Goal: Answer question/provide support: Share knowledge or assist other users

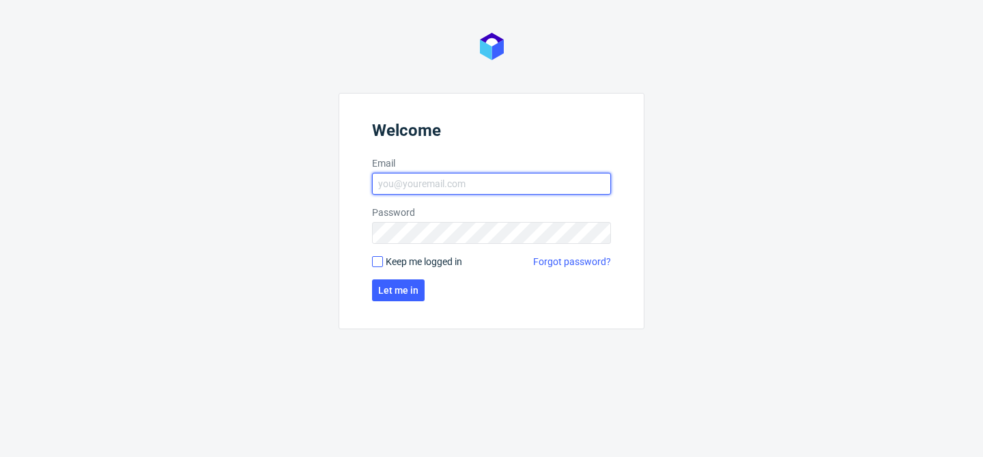
type input "[EMAIL_ADDRESS][DOMAIN_NAME]"
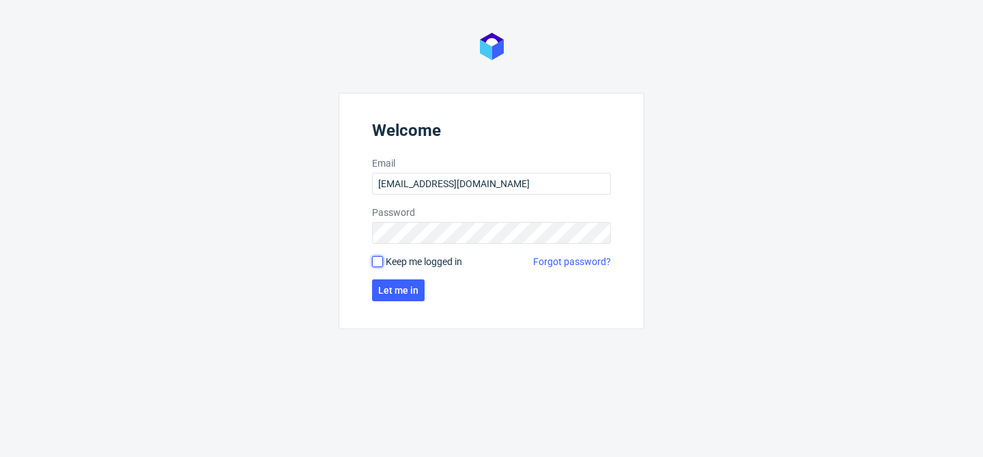
click at [377, 262] on input "Keep me logged in" at bounding box center [377, 261] width 11 height 11
checkbox input "true"
click at [401, 285] on span "Let me in" at bounding box center [398, 290] width 40 height 10
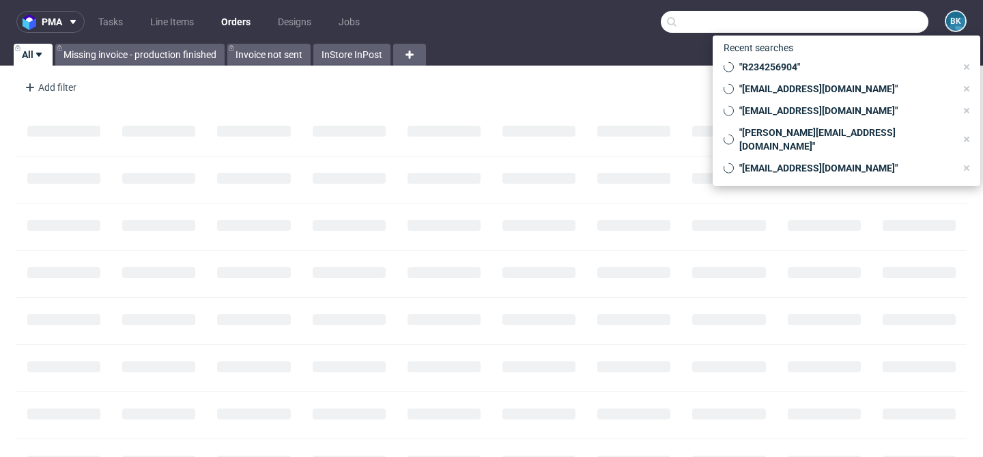
click at [848, 21] on input "text" at bounding box center [795, 22] width 268 height 22
paste input "R093758834"
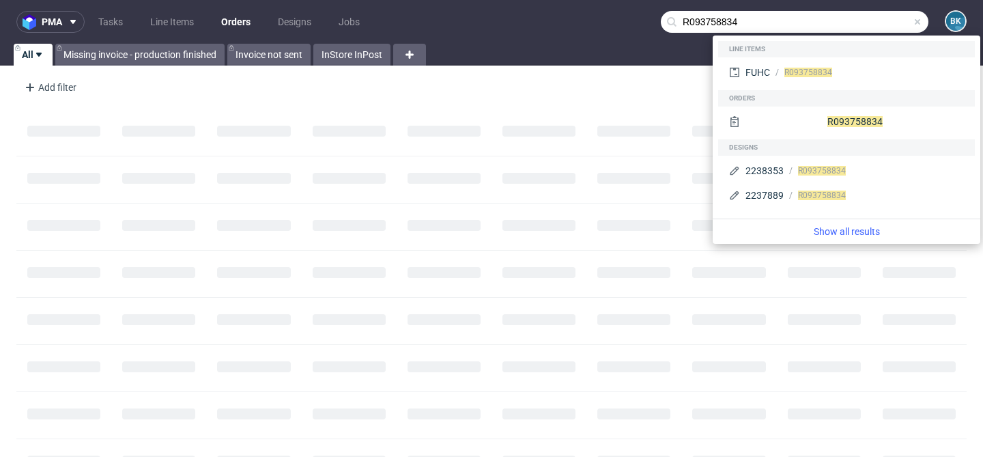
type input "R093758834"
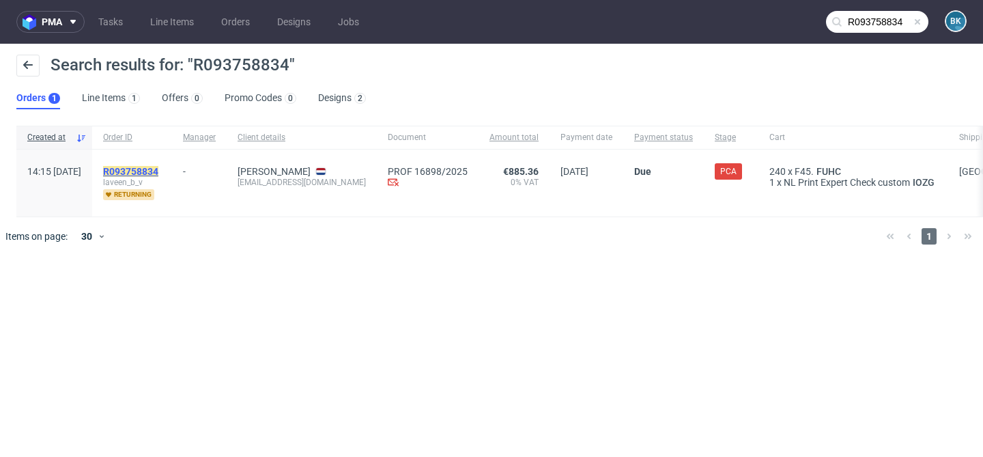
click at [158, 173] on mark "R093758834" at bounding box center [130, 171] width 55 height 11
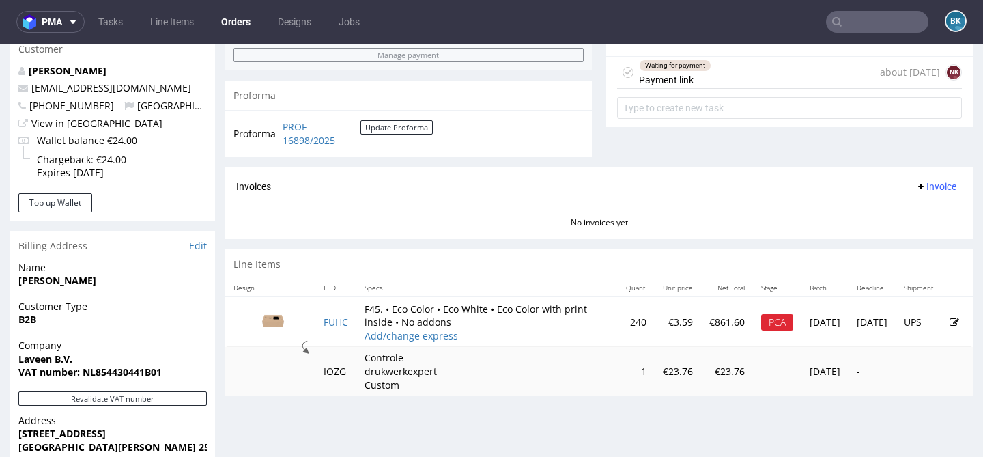
scroll to position [514, 0]
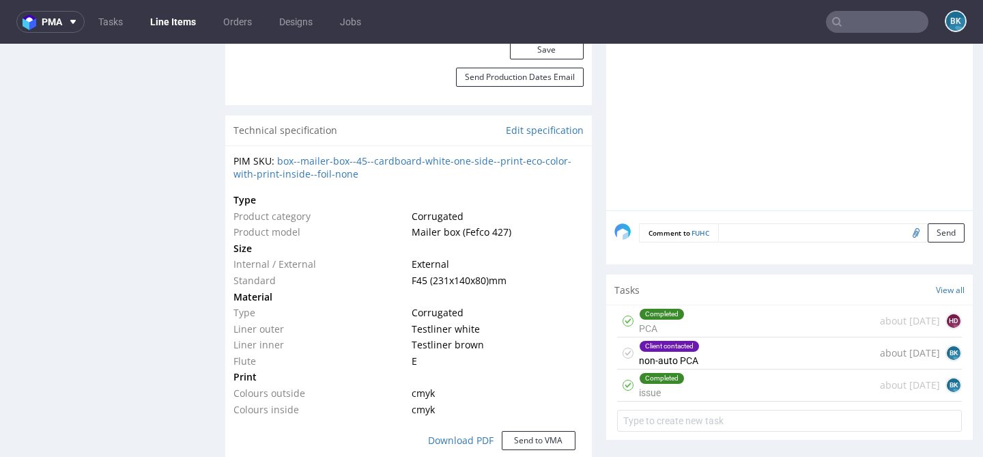
scroll to position [946, 0]
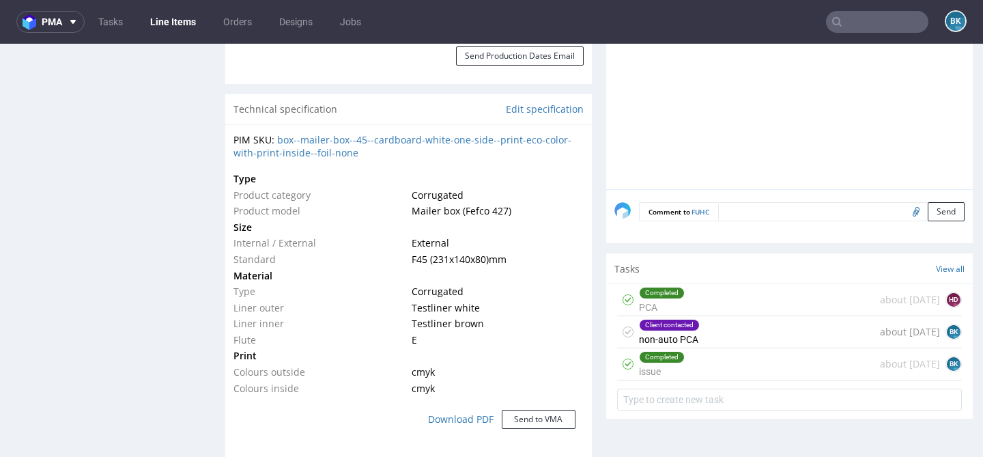
click at [701, 337] on div "Client contacted non-auto PCA about [DATE] BK" at bounding box center [789, 332] width 345 height 32
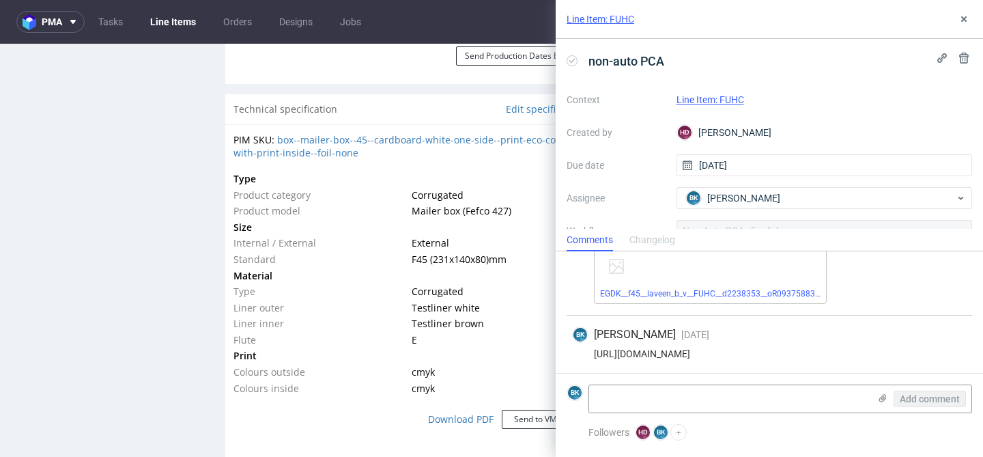
scroll to position [850, 0]
click at [657, 397] on textarea at bounding box center [729, 398] width 280 height 27
type textarea "P"
paste textarea "It seems fine to me, i just have two questions concerning the design; 1. Is the…"
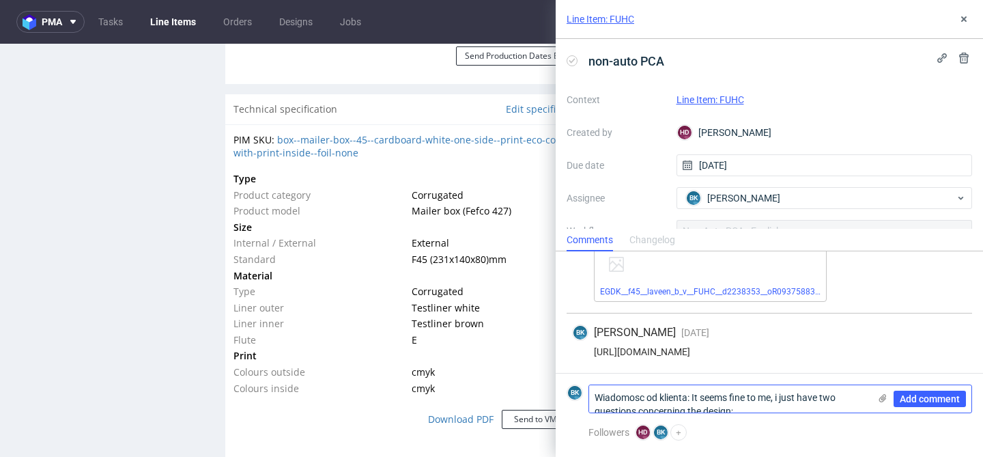
scroll to position [0, 0]
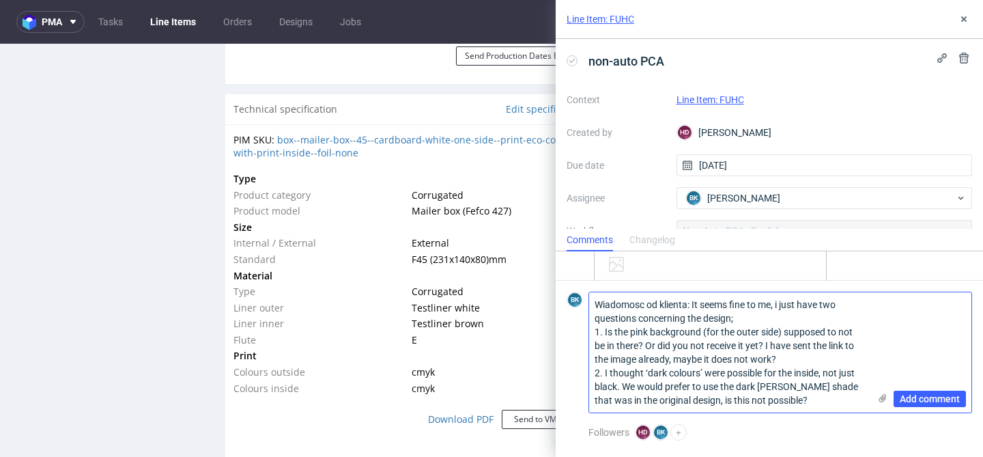
click at [765, 346] on textarea "Wiadomosc od klienta: It seems fine to me, i just have two questions concerning…" at bounding box center [729, 352] width 280 height 120
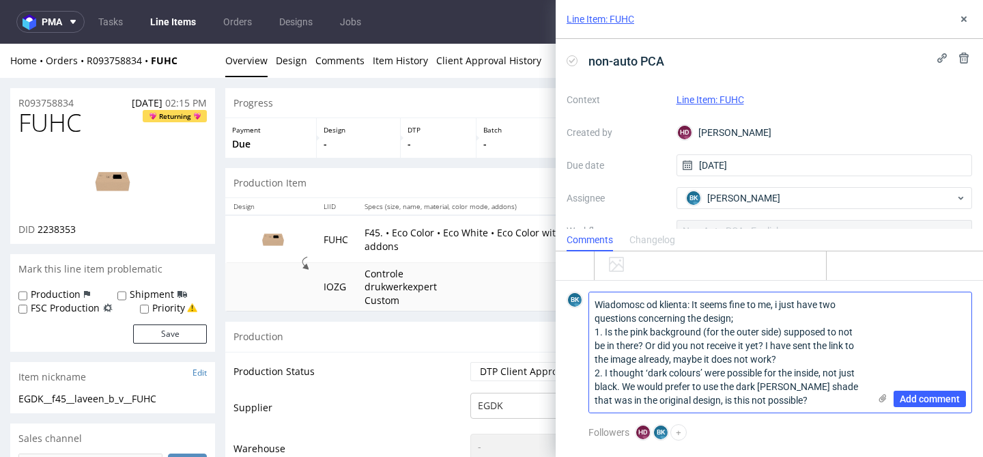
click at [785, 361] on textarea "Wiadomosc od klienta: It seems fine to me, i just have two questions concerning…" at bounding box center [729, 352] width 280 height 120
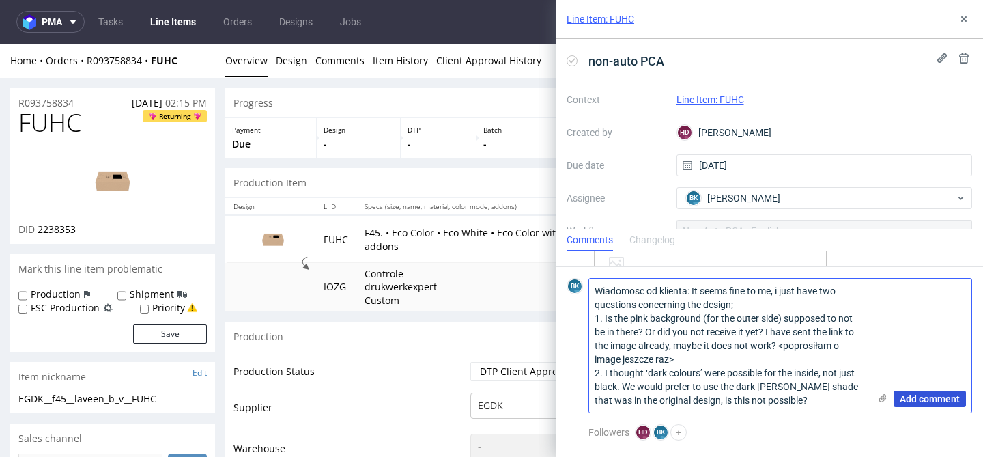
type textarea "Wiadomosc od klienta: It seems fine to me, i just have two questions concerning…"
click at [923, 398] on span "Add comment" at bounding box center [930, 399] width 60 height 10
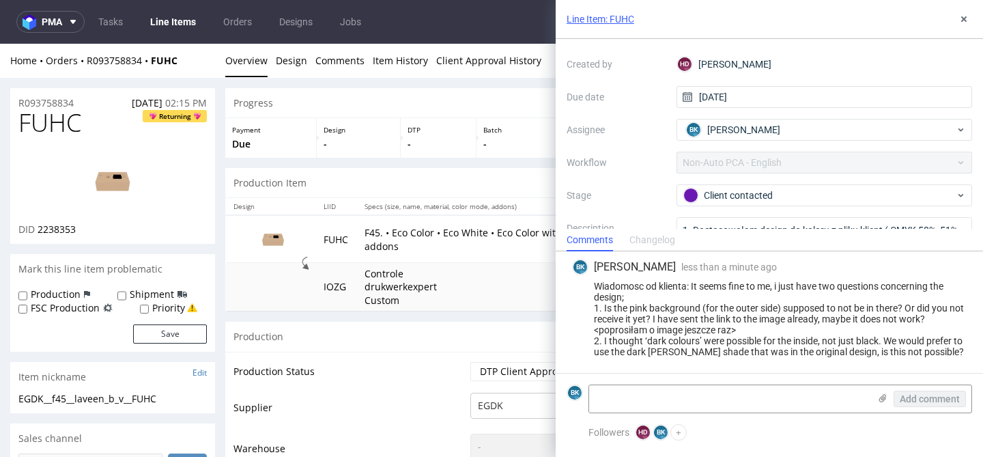
scroll to position [78, 0]
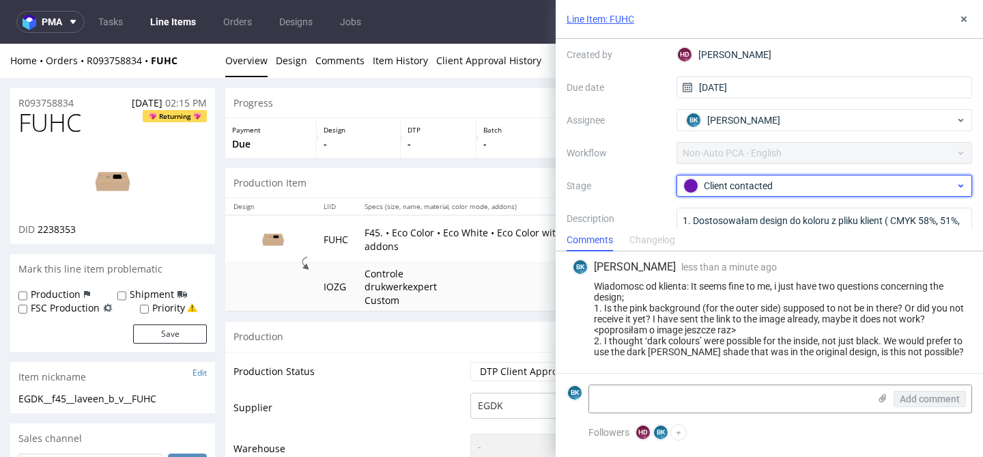
click at [718, 188] on div "Client contacted" at bounding box center [820, 185] width 272 height 15
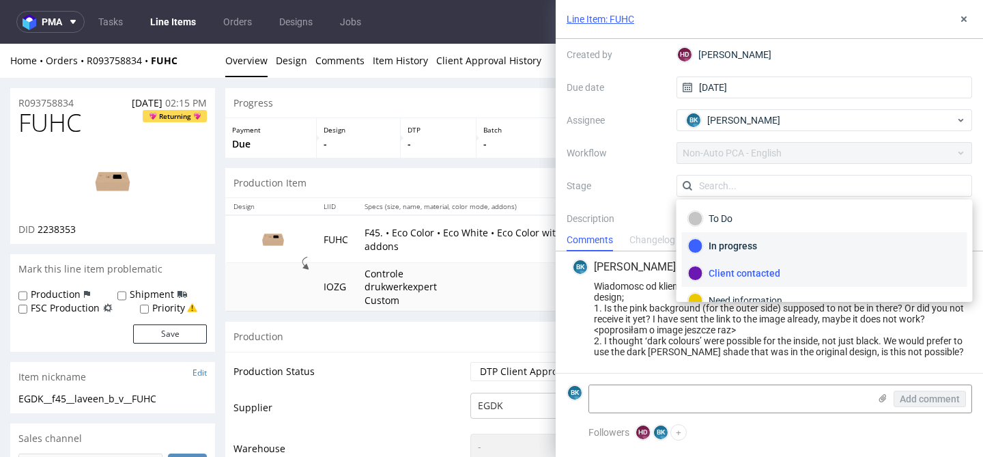
scroll to position [38, 0]
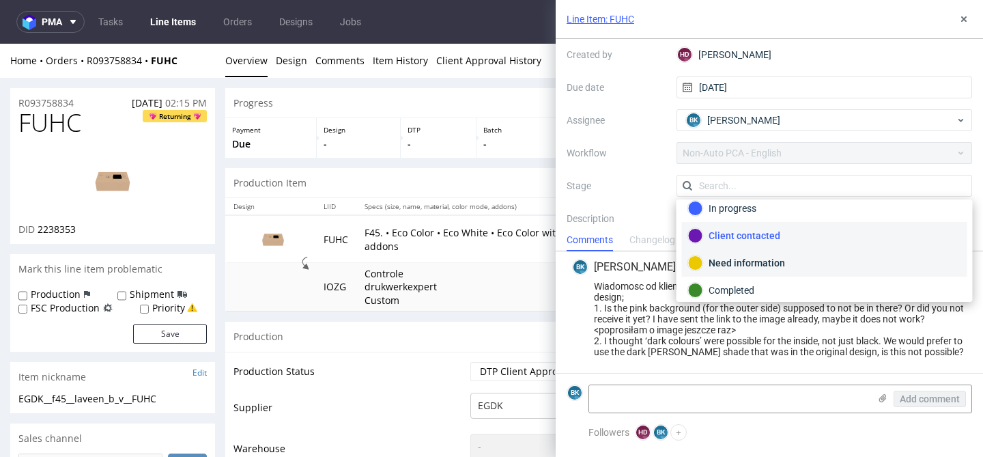
click at [736, 260] on div "Need information" at bounding box center [824, 262] width 273 height 15
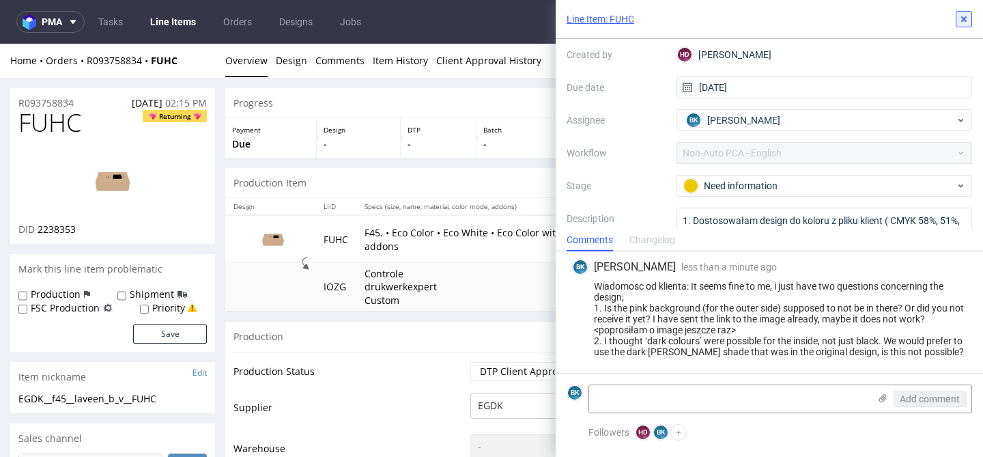
click at [968, 20] on icon at bounding box center [964, 19] width 11 height 11
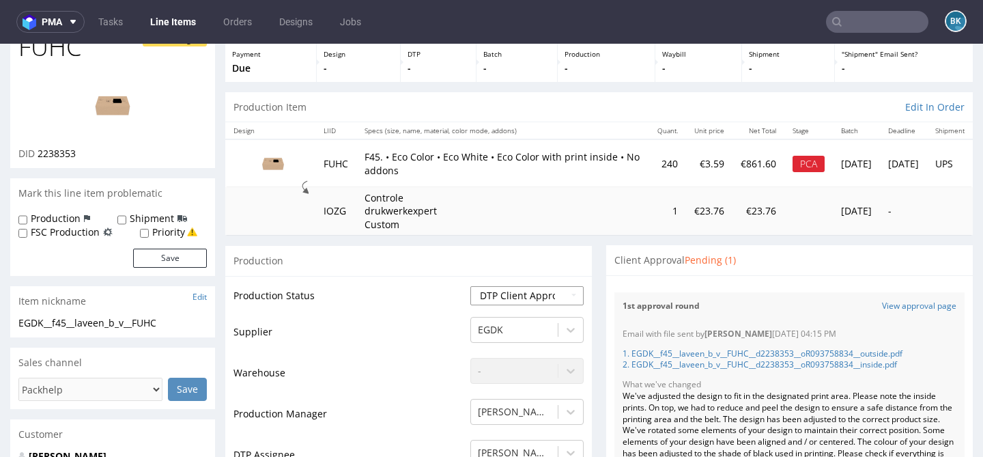
scroll to position [86, 0]
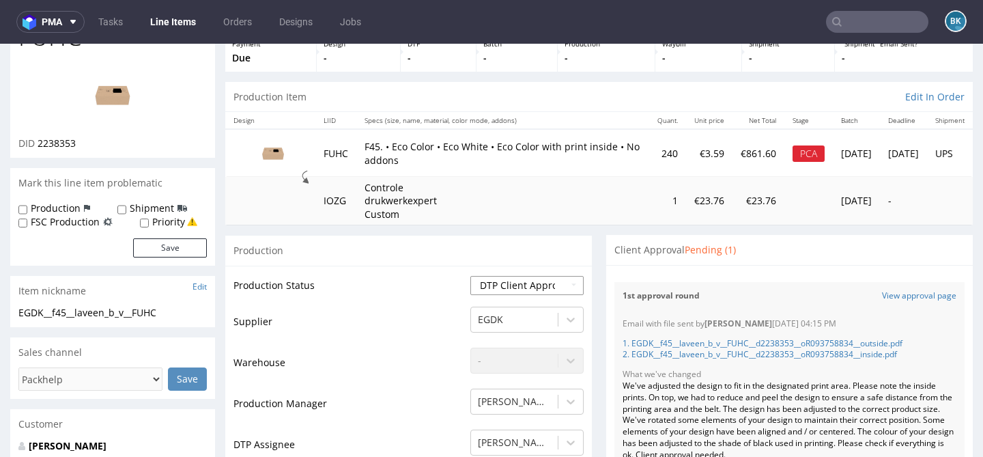
click at [520, 284] on select "Waiting for Artwork Waiting for Diecut Waiting for Mockup Waiting for DTP Waiti…" at bounding box center [527, 285] width 113 height 19
select select "back_for_dtp"
click at [471, 276] on select "Waiting for Artwork Waiting for Diecut Waiting for Mockup Waiting for DTP Waiti…" at bounding box center [527, 285] width 113 height 19
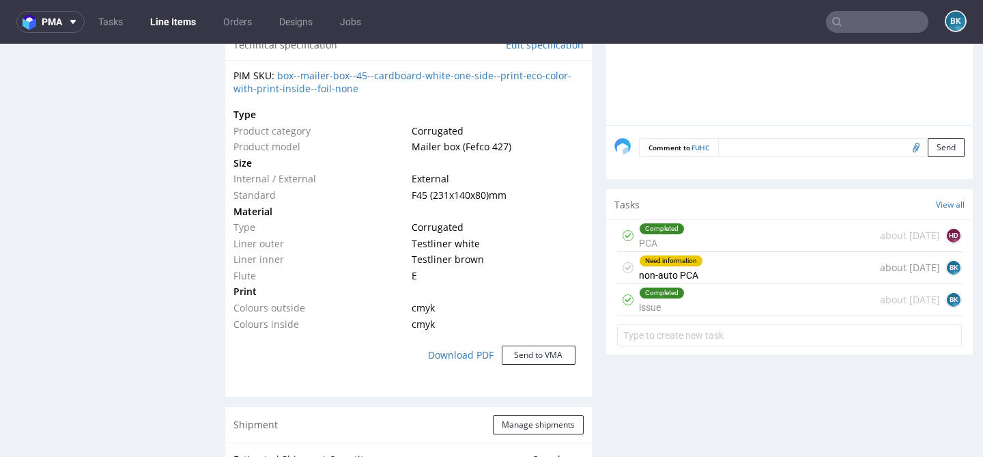
scroll to position [1023, 0]
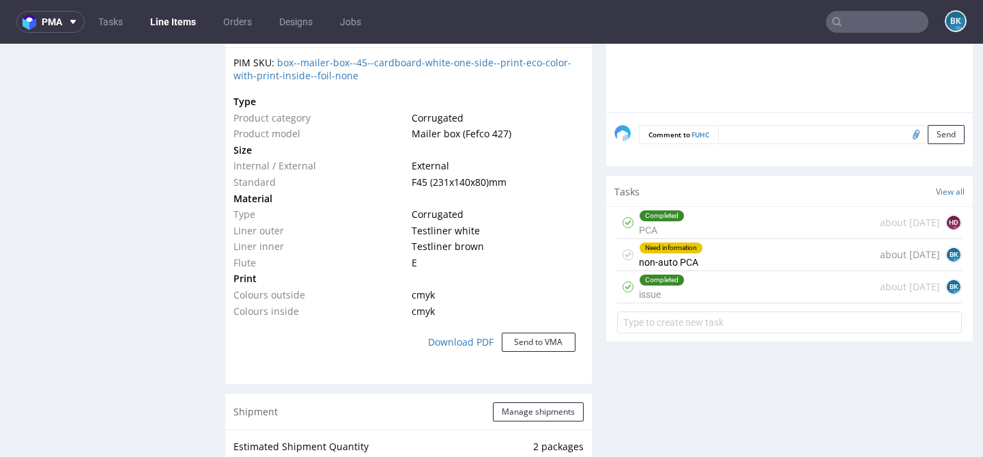
click at [686, 254] on div "Need information non-auto PCA" at bounding box center [671, 254] width 64 height 31
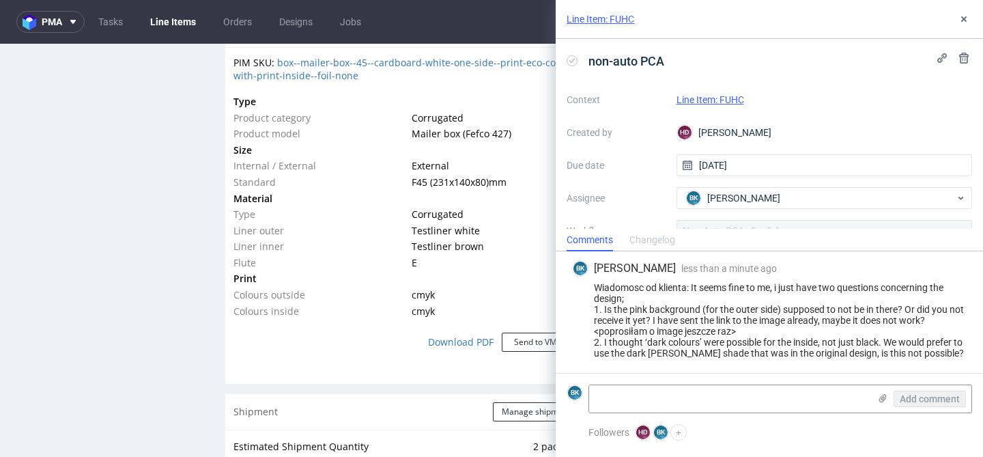
scroll to position [977, 0]
click at [774, 325] on div "Wiadomosc od klienta: It seems fine to me, i just have two questions concerning…" at bounding box center [769, 319] width 395 height 76
click at [732, 333] on div "Wiadomosc od klienta: It seems fine to me, i just have two questions concerning…" at bounding box center [769, 319] width 395 height 76
click at [961, 19] on icon at bounding box center [964, 19] width 11 height 11
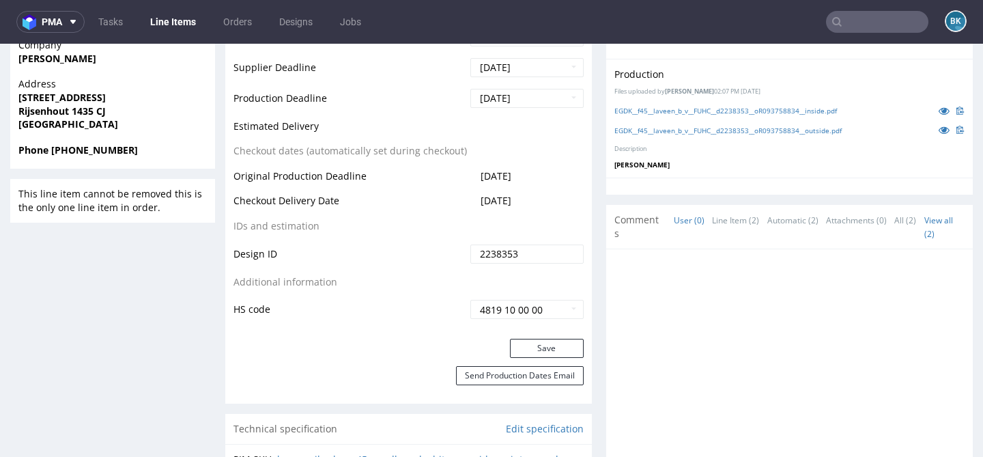
scroll to position [712, 0]
